Goal: Information Seeking & Learning: Check status

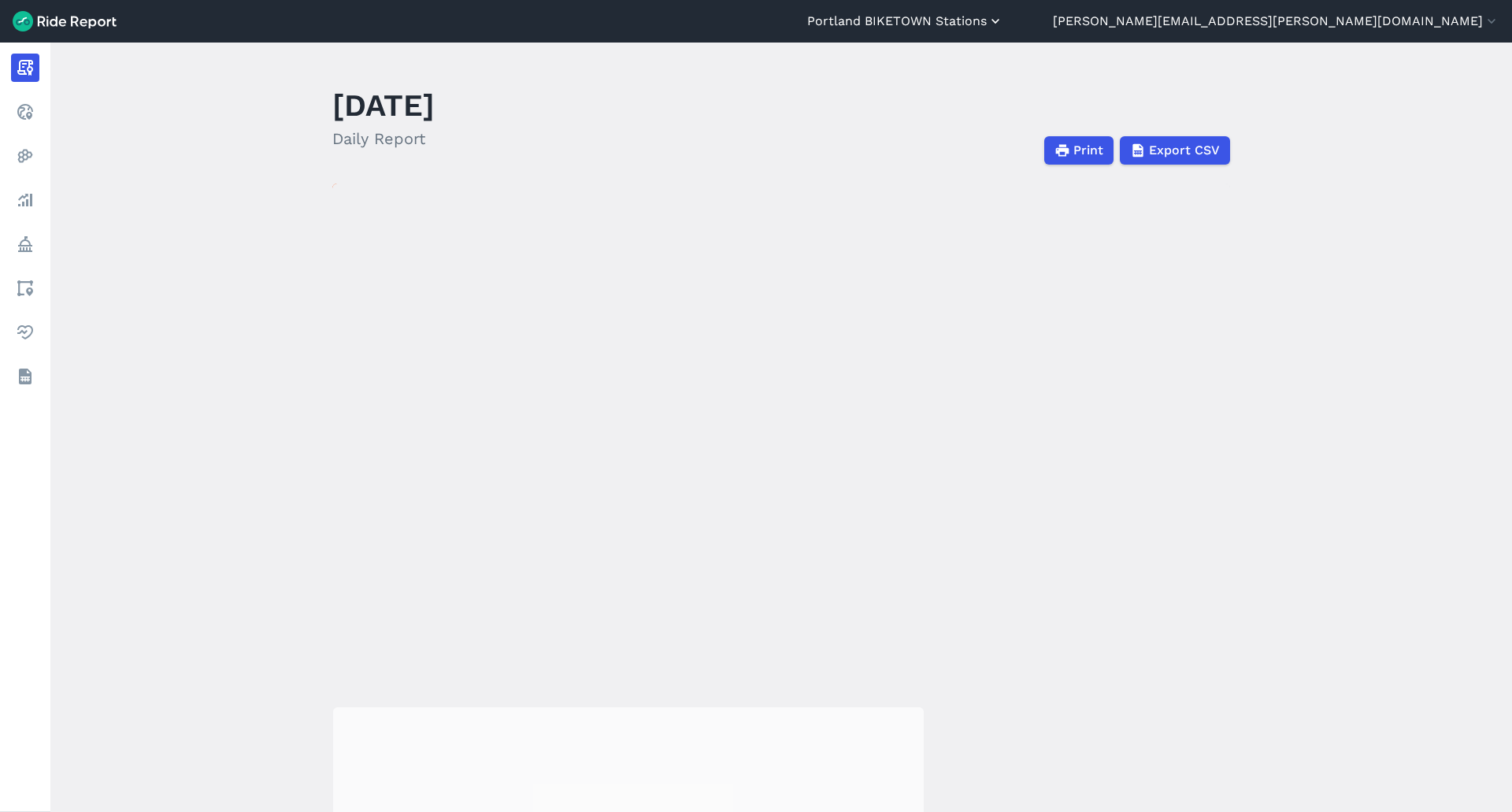
click at [1003, 18] on button "Portland BIKETOWN Stations" at bounding box center [905, 21] width 196 height 19
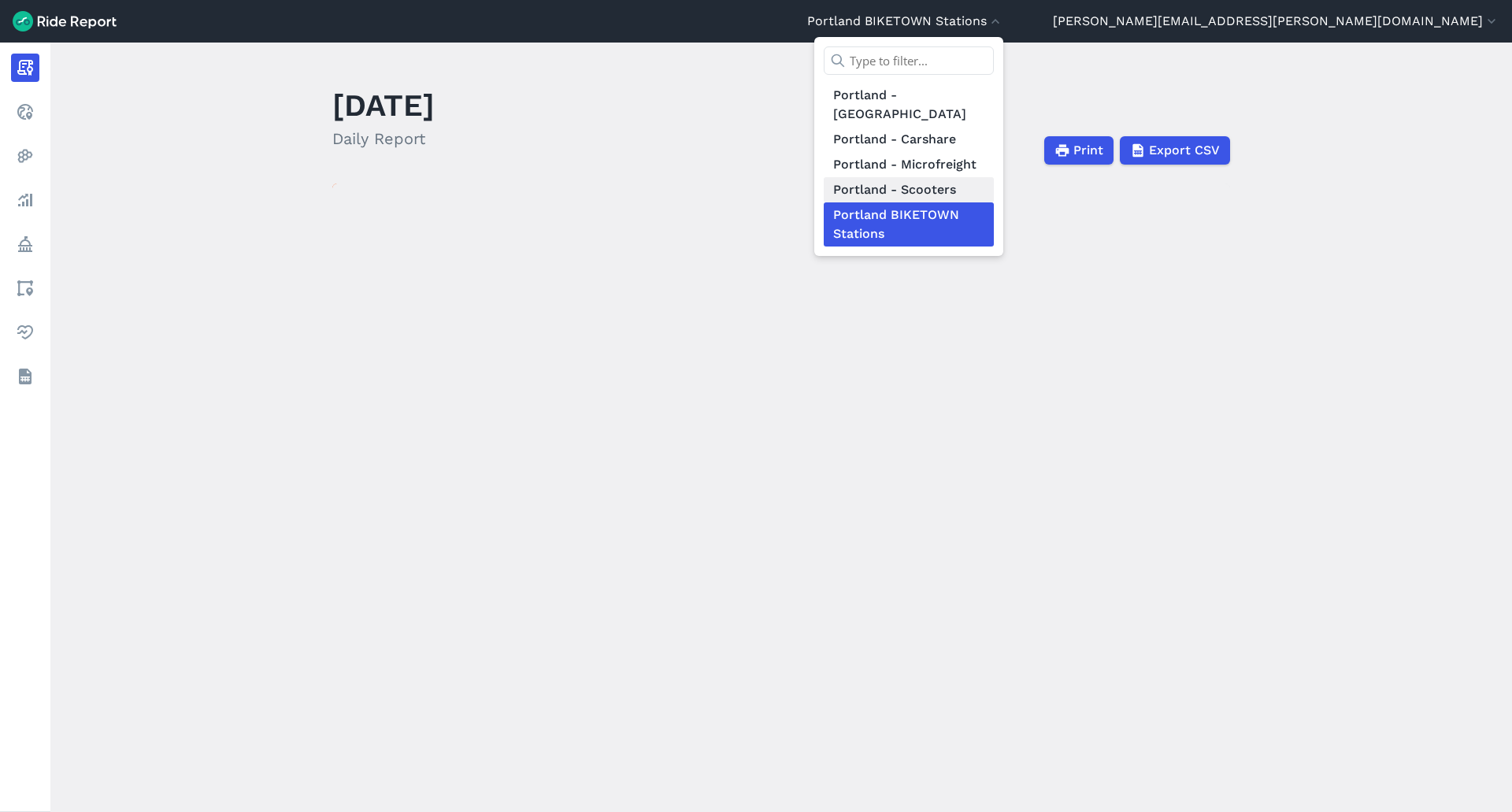
click at [994, 177] on link "Portland - Scooters" at bounding box center [909, 190] width 170 height 25
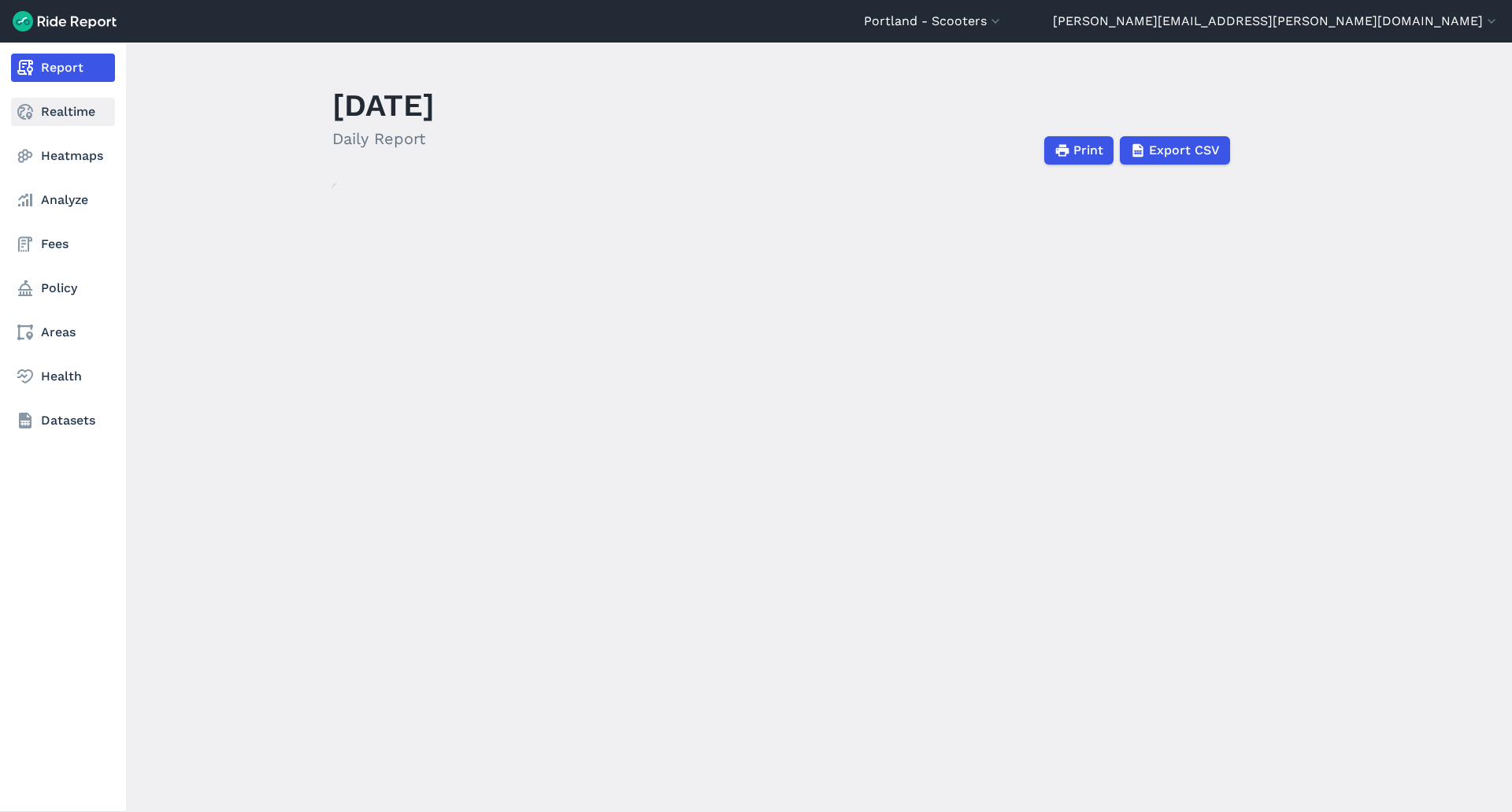
click at [38, 118] on link "Realtime" at bounding box center [63, 112] width 104 height 29
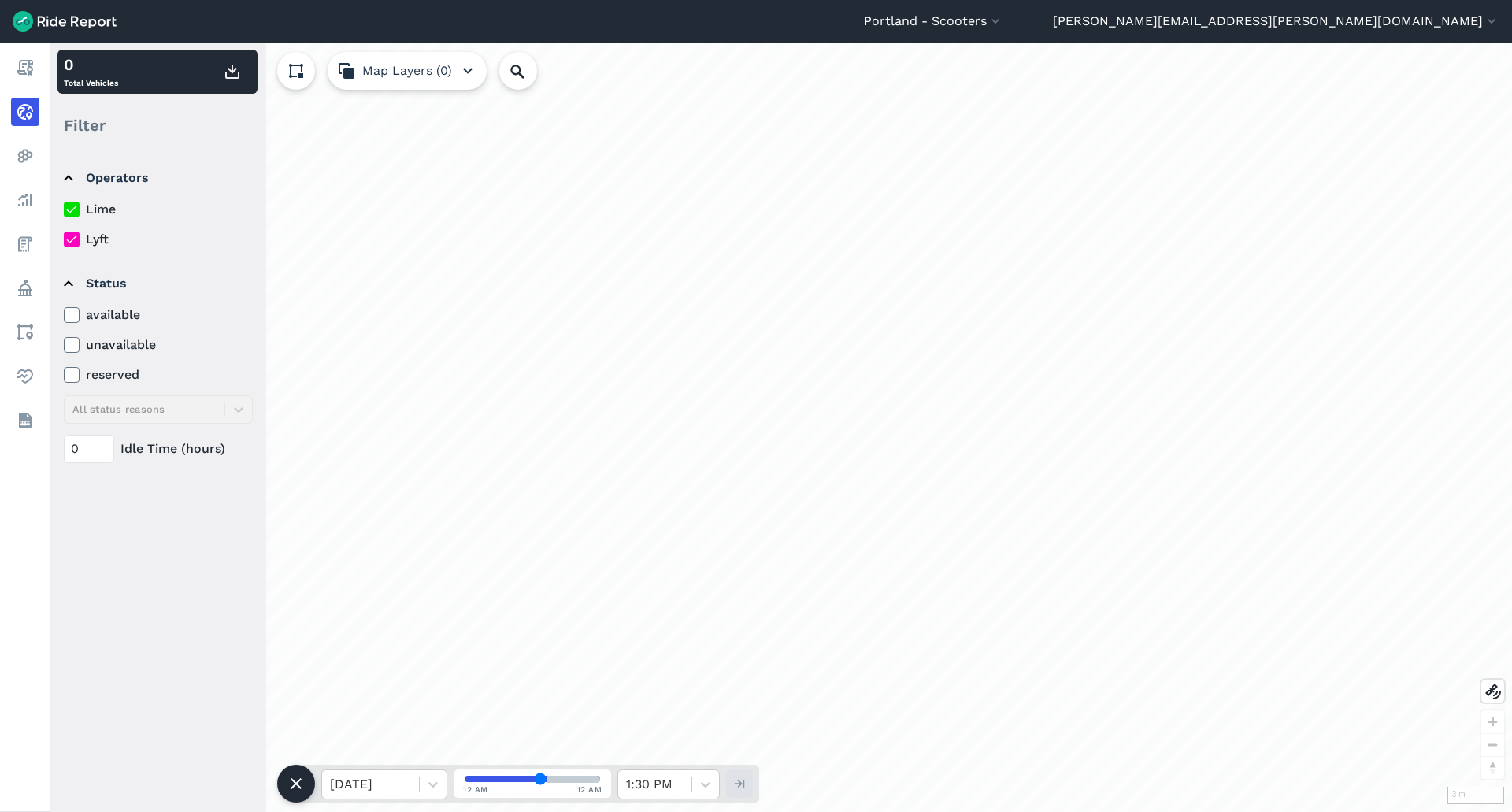
click at [93, 240] on label "Lyft" at bounding box center [158, 239] width 189 height 19
click at [64, 240] on input "Lyft" at bounding box center [64, 235] width 0 height 10
click at [525, 70] on icon at bounding box center [517, 72] width 19 height 19
click at [556, 66] on input "Search Location or Vehicles" at bounding box center [602, 71] width 206 height 38
type input "swa"
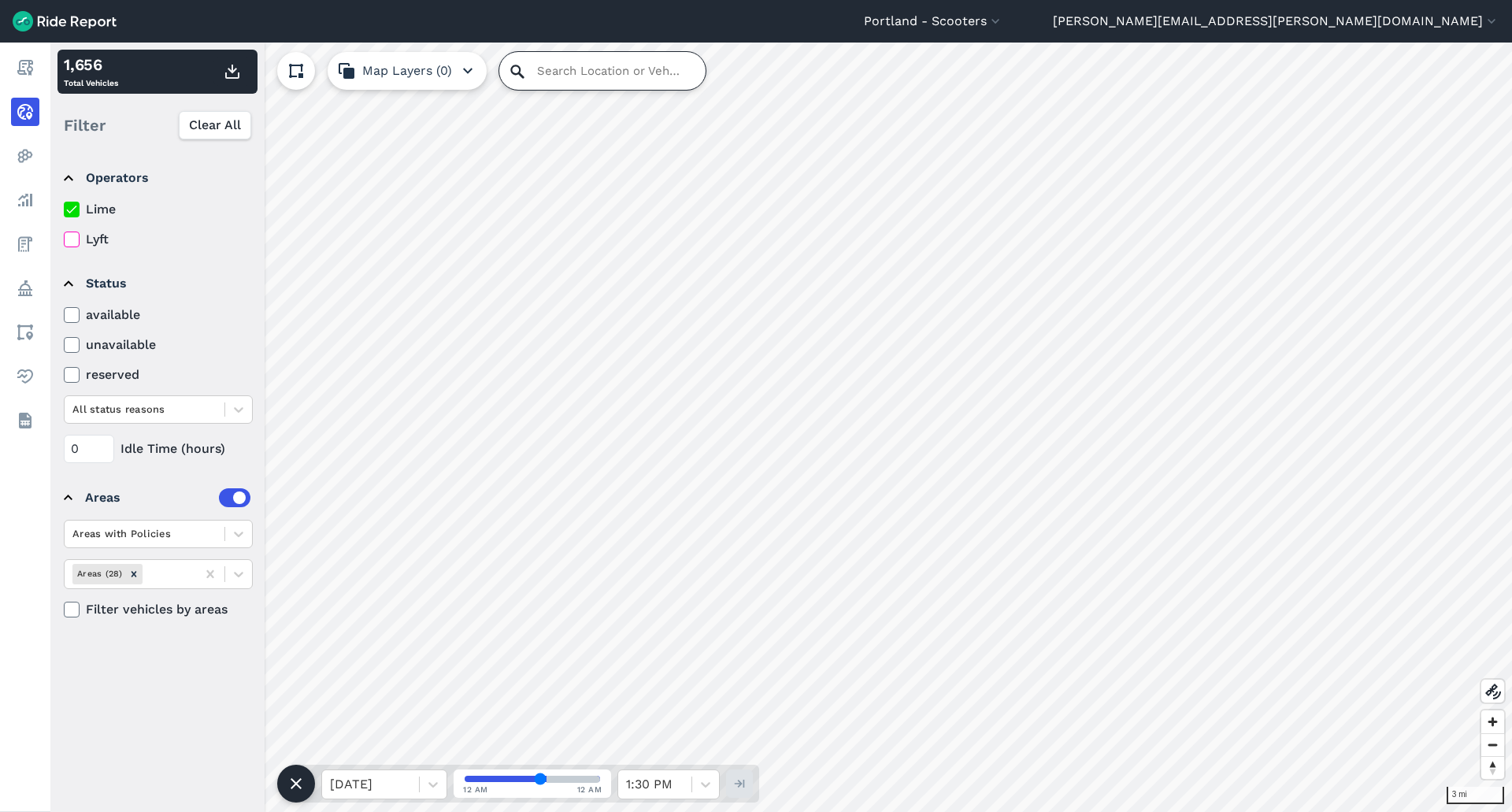
click at [537, 66] on input "Search Location or Vehicles" at bounding box center [602, 71] width 206 height 38
type input "swacgu"
drag, startPoint x: 542, startPoint y: 777, endPoint x: 522, endPoint y: 777, distance: 20.0
click at [522, 777] on input "range" at bounding box center [533, 779] width 136 height 7
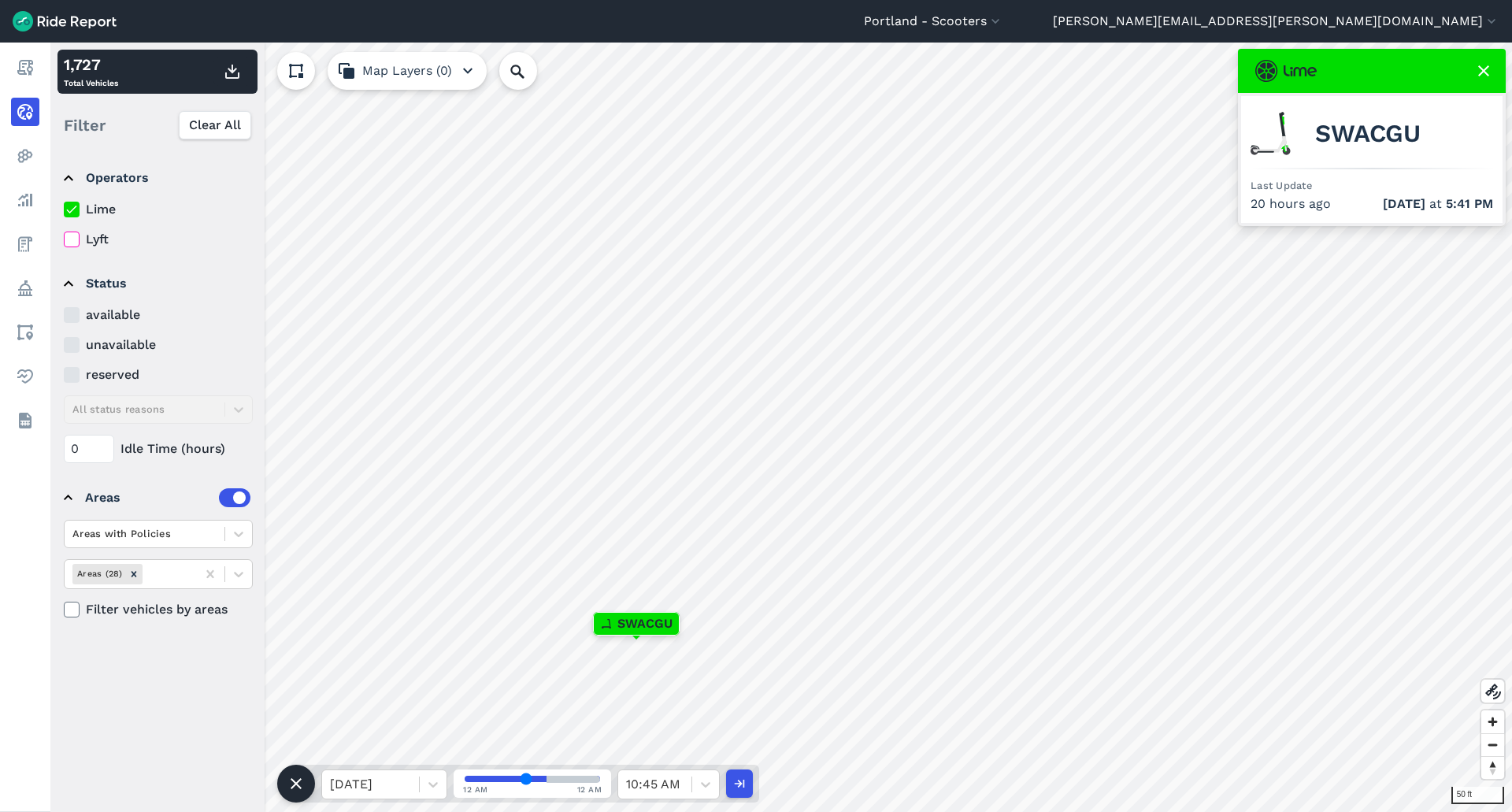
type input "43"
click at [526, 776] on input "range" at bounding box center [533, 779] width 136 height 7
click at [1339, 127] on span "SWACGU" at bounding box center [1368, 134] width 106 height 19
copy span "SWACGU"
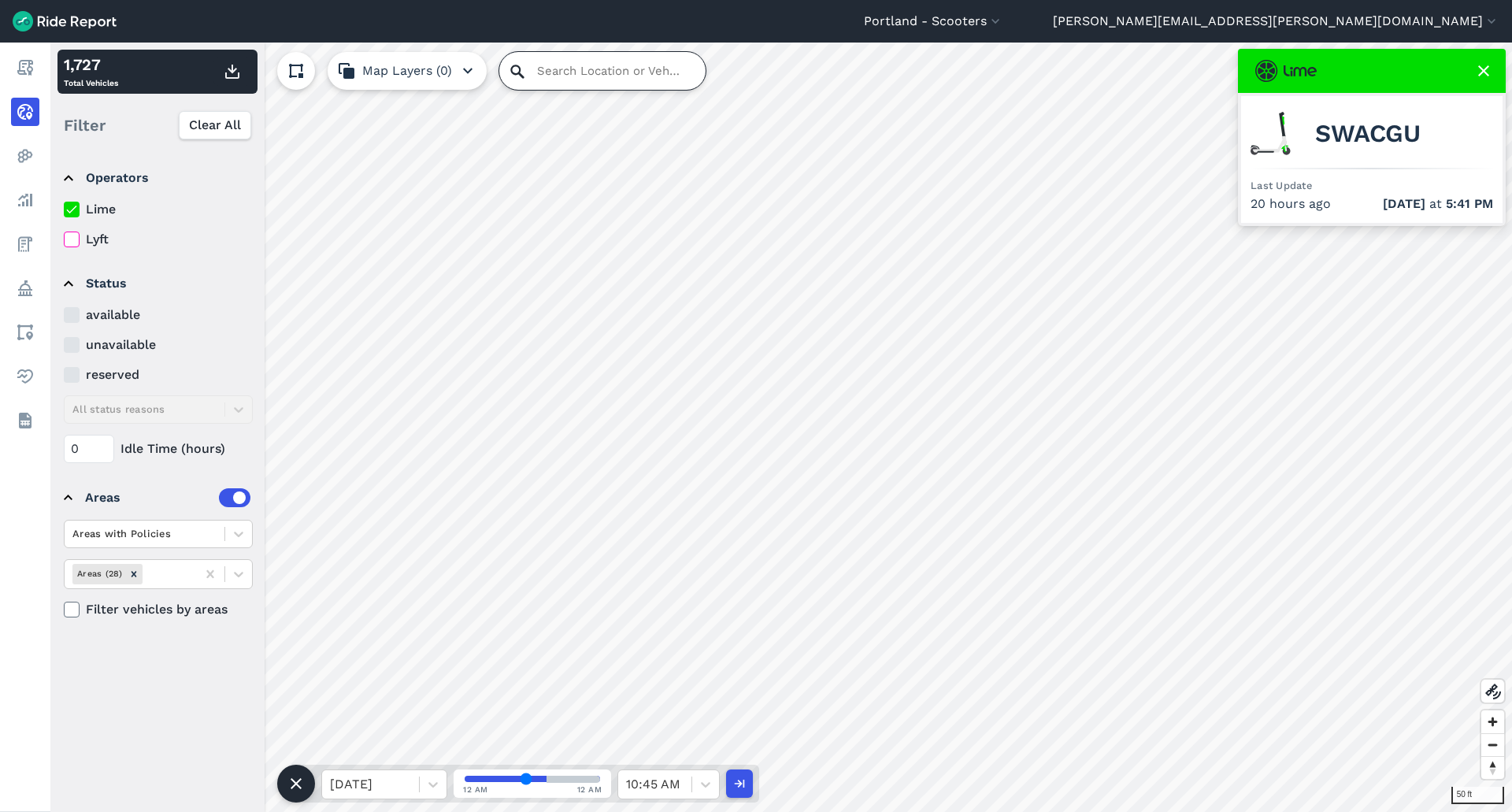
paste input "SWACGU"
type input "SWACGU"
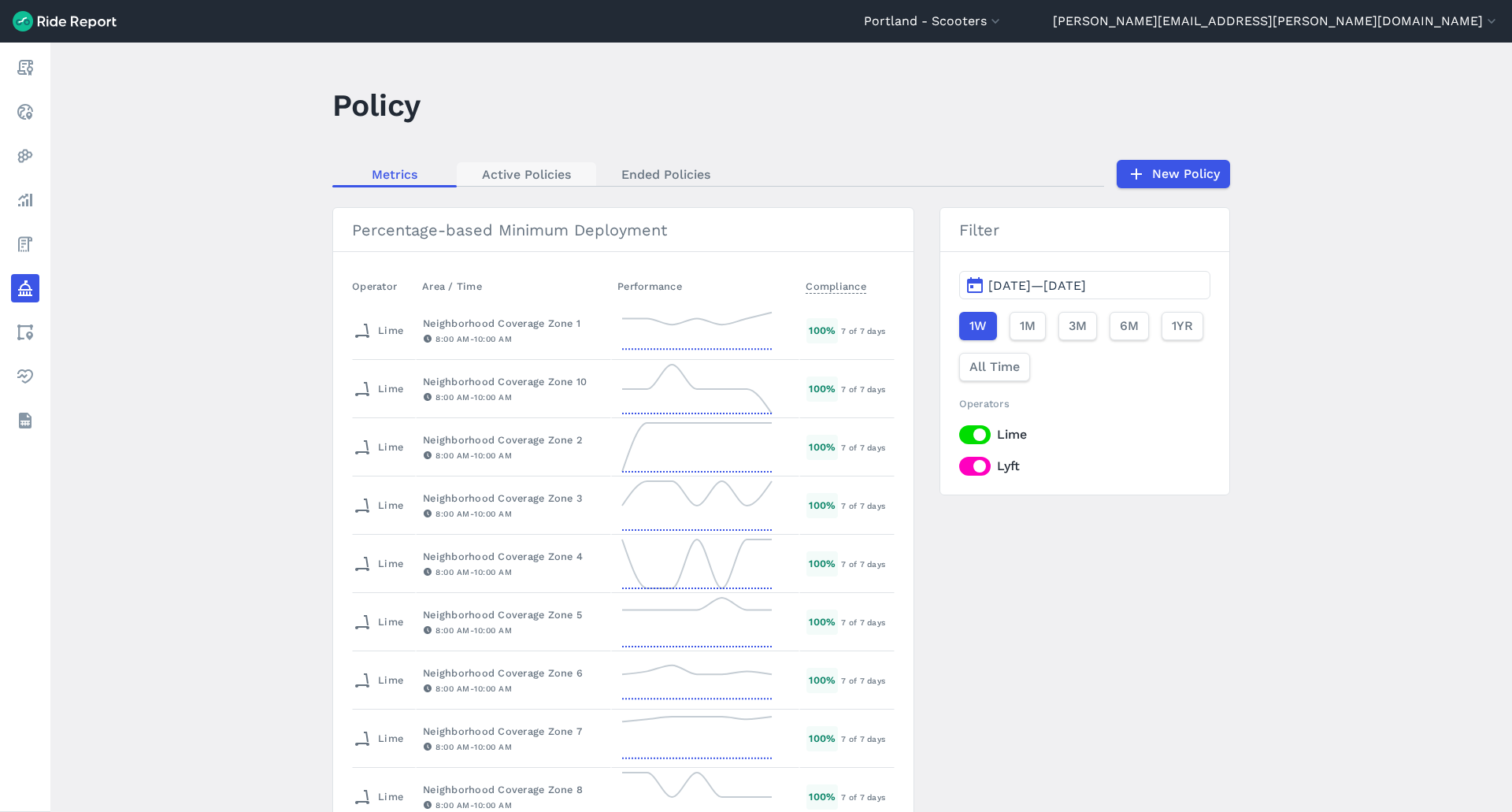
click at [524, 177] on link "Active Policies" at bounding box center [526, 174] width 139 height 24
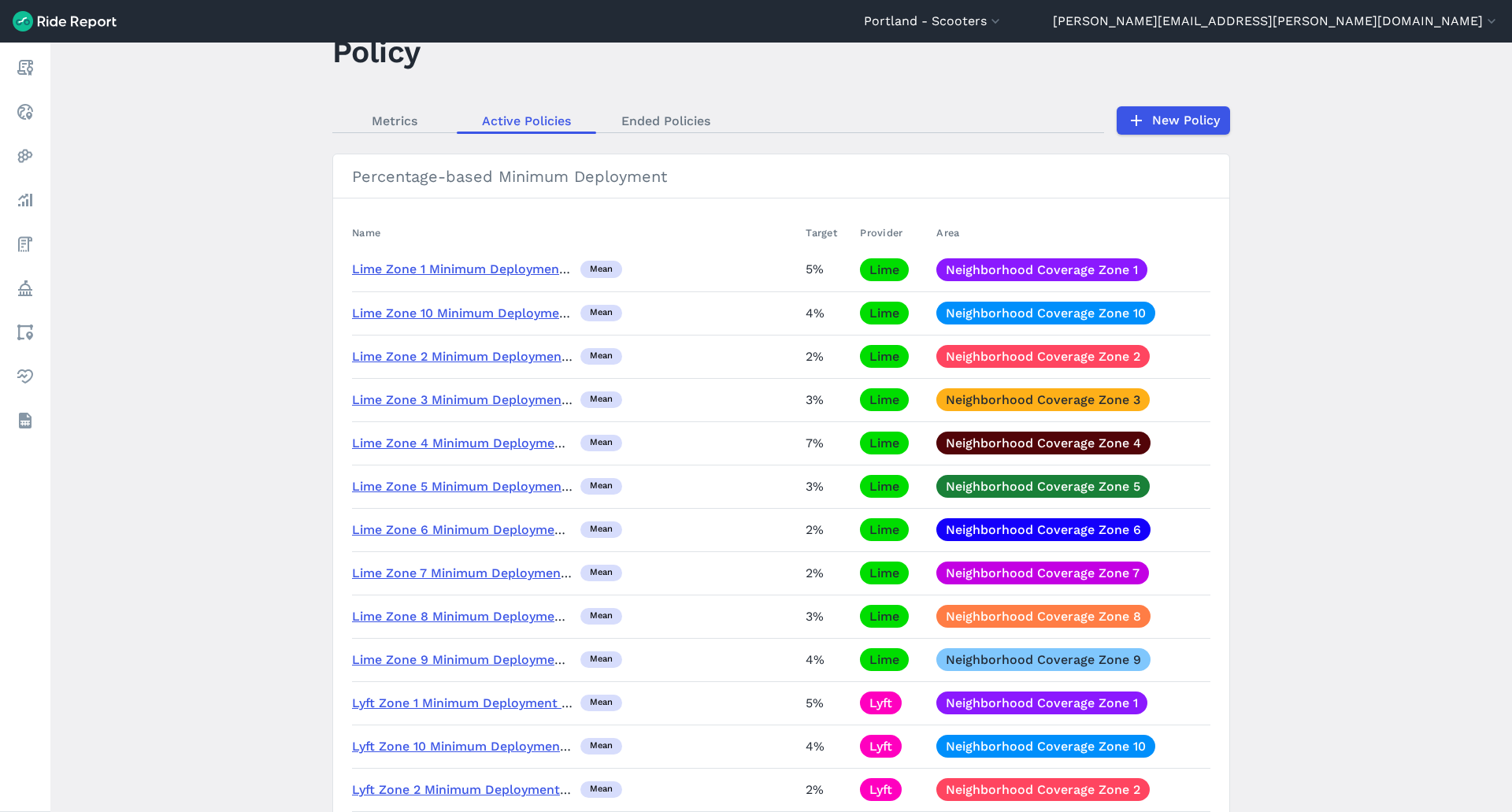
scroll to position [49, 0]
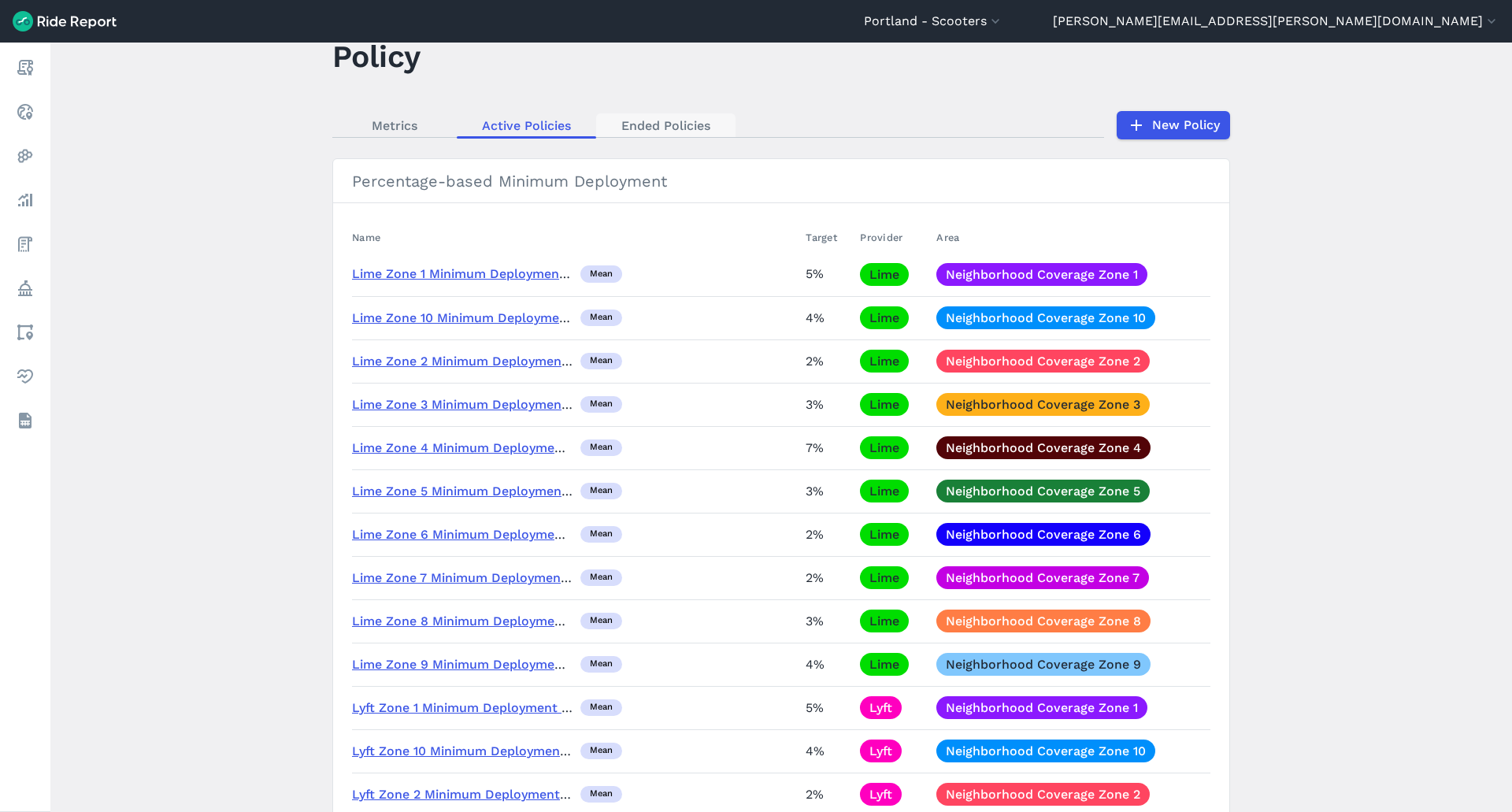
click at [689, 119] on link "Ended Policies" at bounding box center [665, 125] width 139 height 24
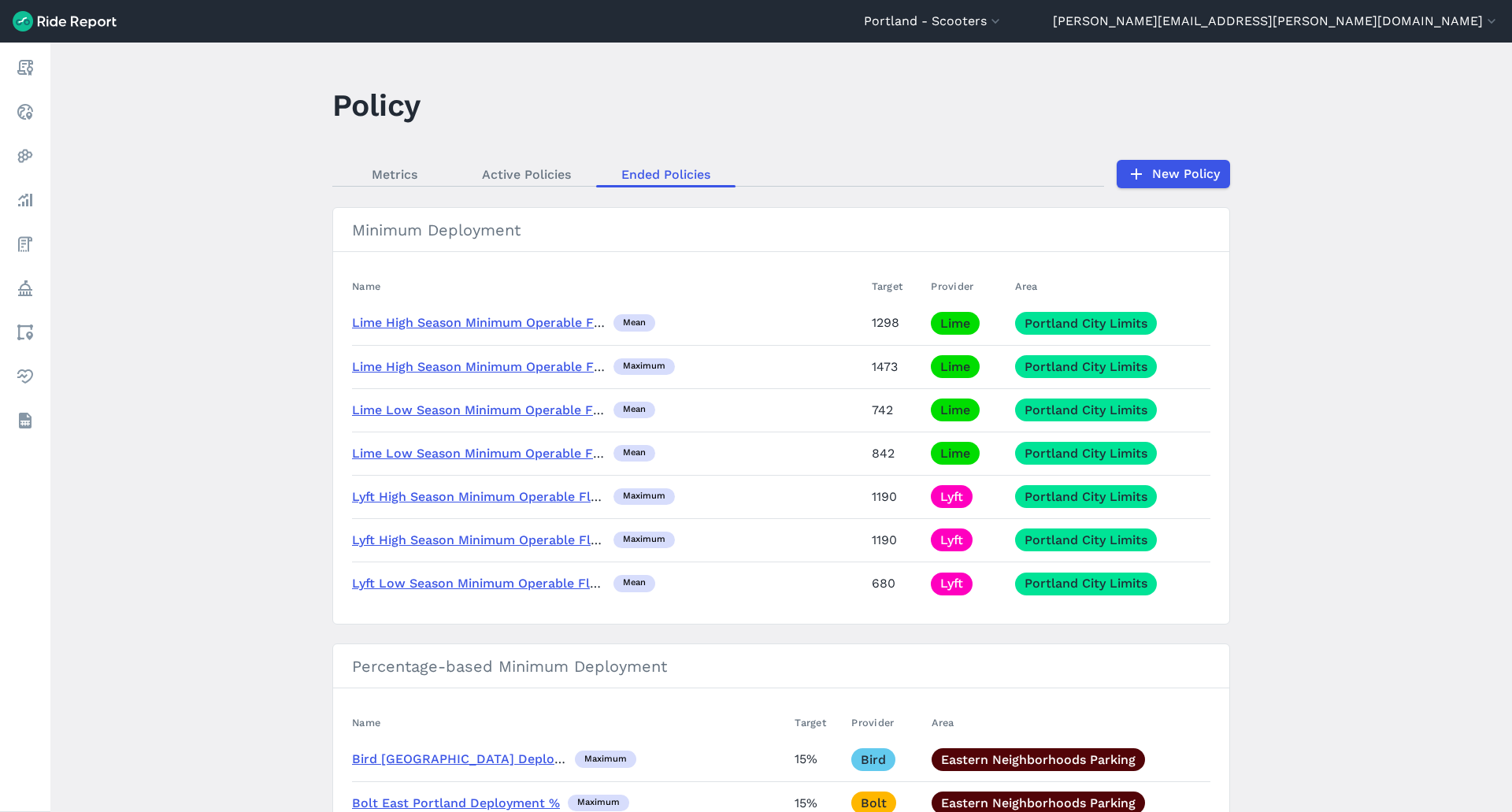
click at [538, 323] on link "Lime High Season Minimum Operable Fleet" at bounding box center [485, 323] width 265 height 15
click at [639, 323] on div "mean" at bounding box center [635, 323] width 42 height 17
